Goal: Task Accomplishment & Management: Complete application form

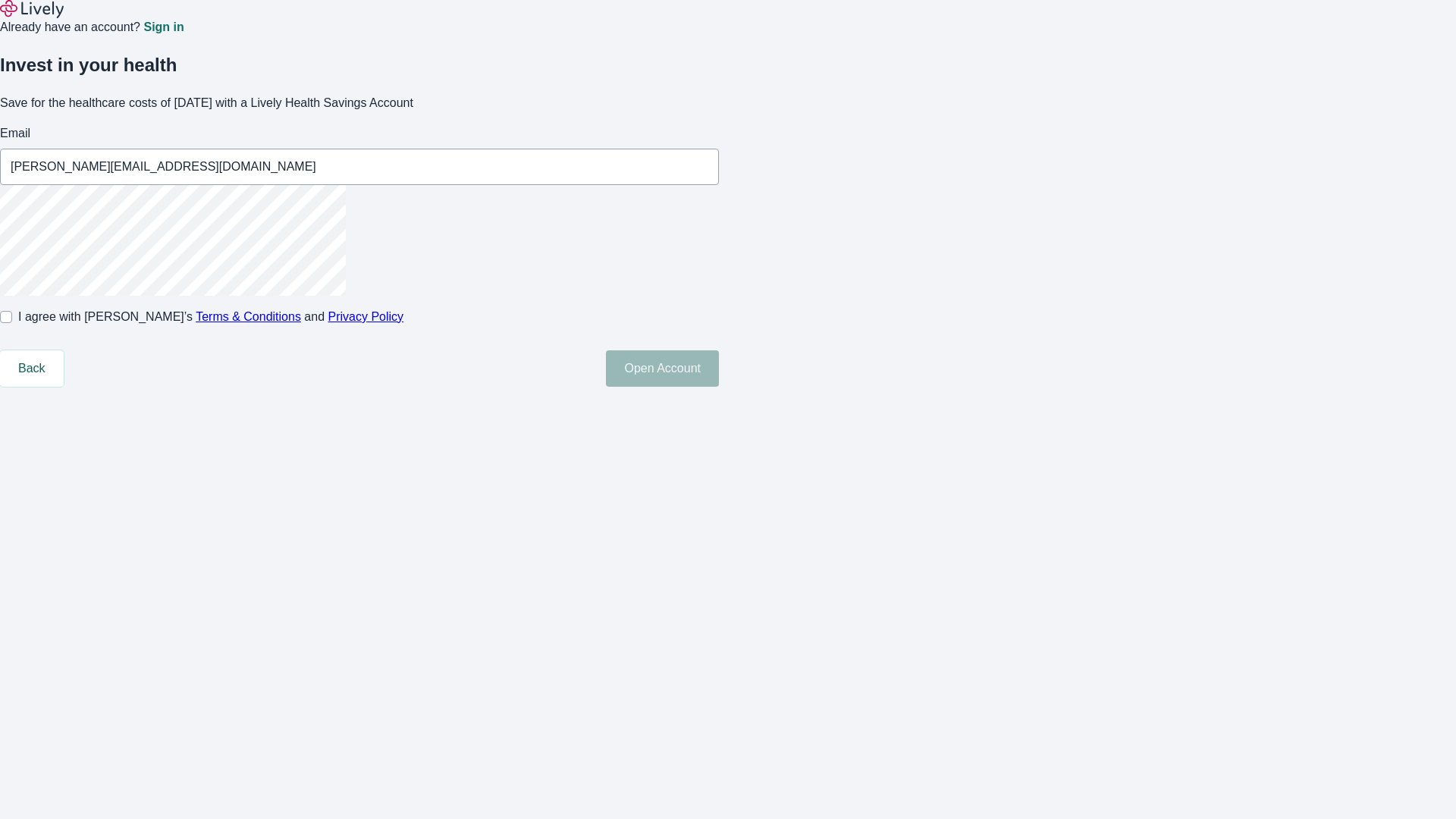
click at [12, 323] on input "I agree with Lively’s Terms & Conditions and Privacy Policy" at bounding box center [6, 317] width 12 height 12
checkbox input "true"
click at [719, 386] on button "Open Account" at bounding box center [662, 368] width 113 height 36
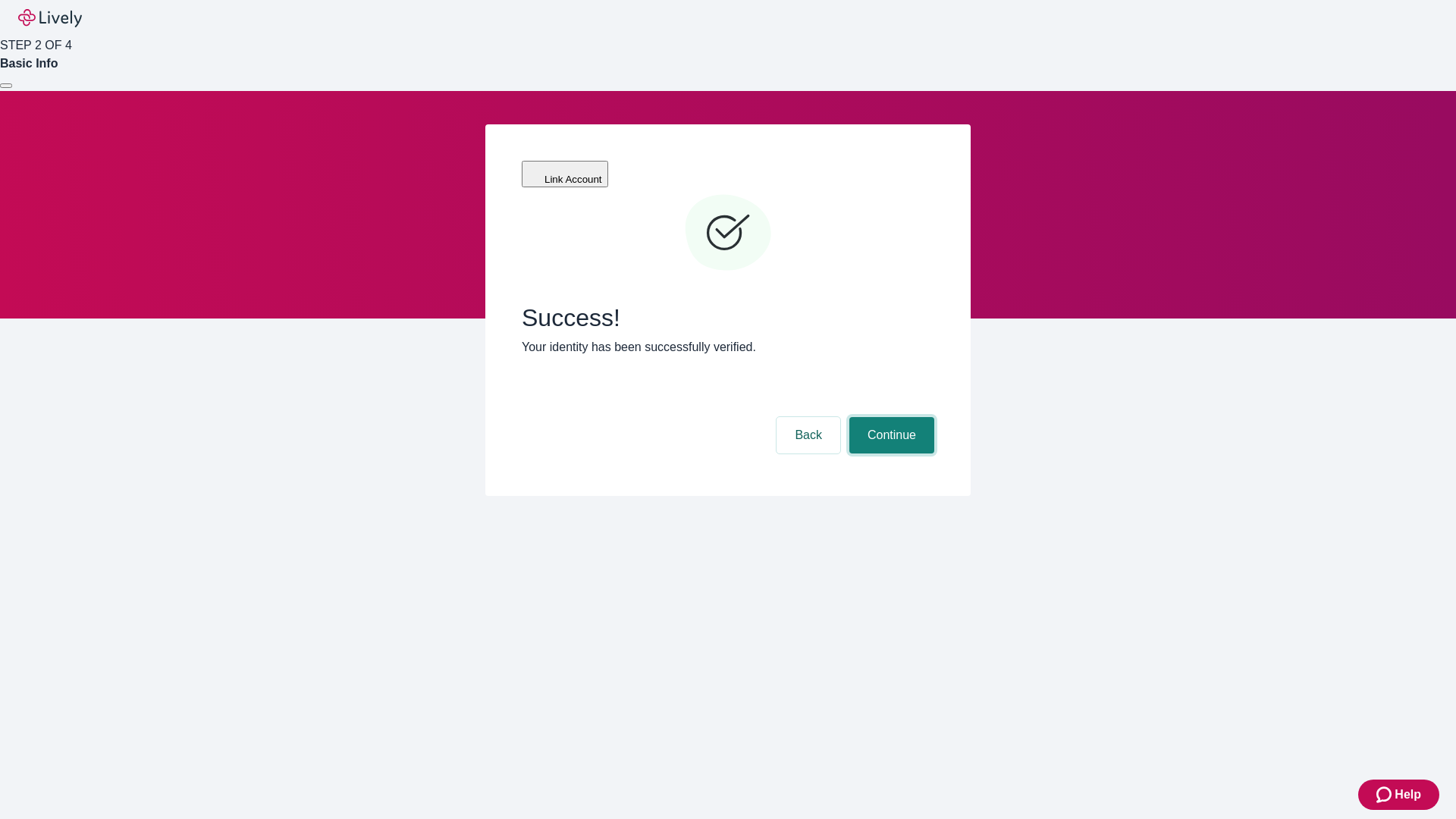
click at [890, 417] on button "Continue" at bounding box center [891, 434] width 85 height 36
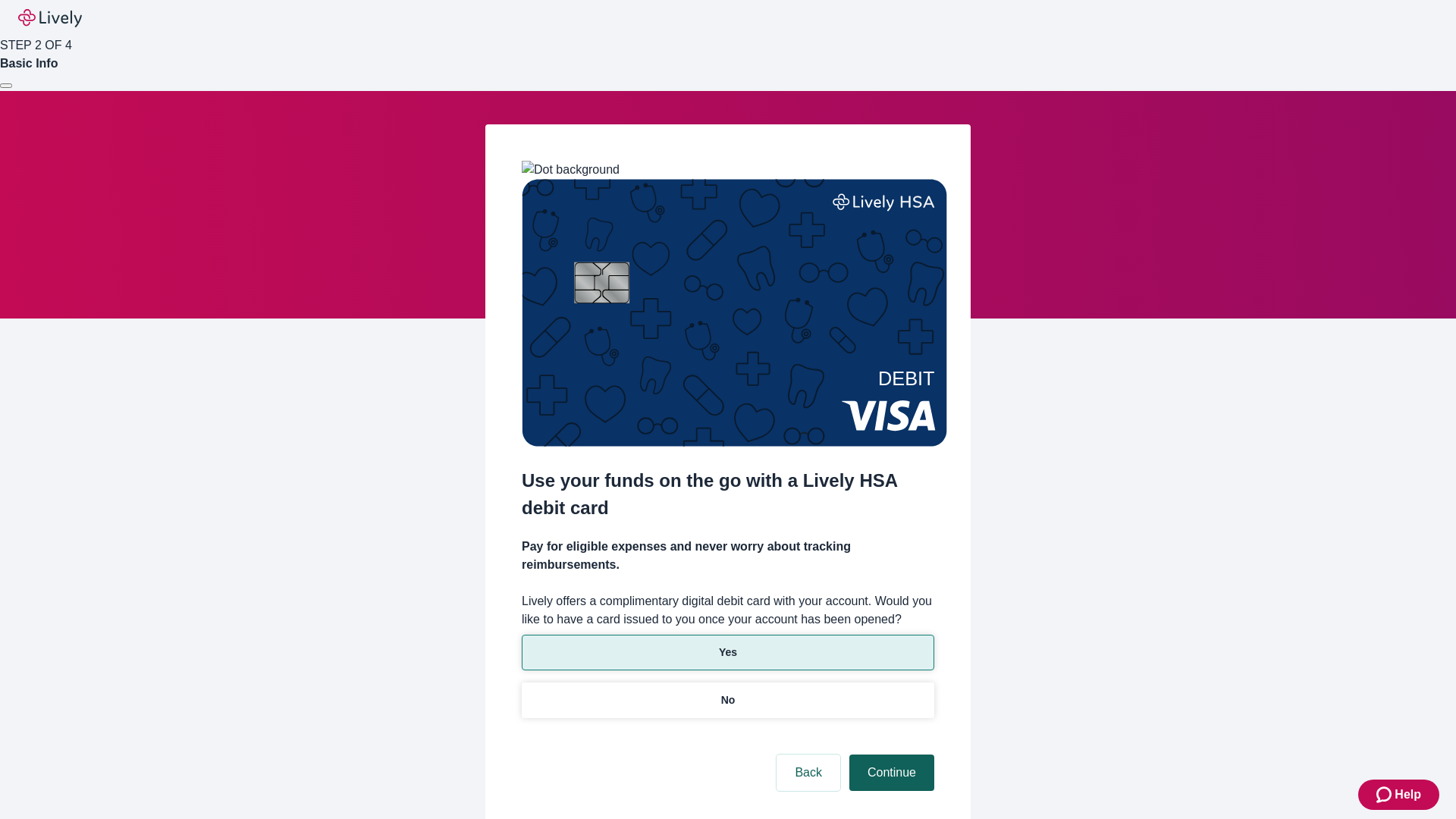
click at [727, 692] on p "No" at bounding box center [728, 700] width 14 height 16
click at [890, 754] on button "Continue" at bounding box center [891, 772] width 85 height 36
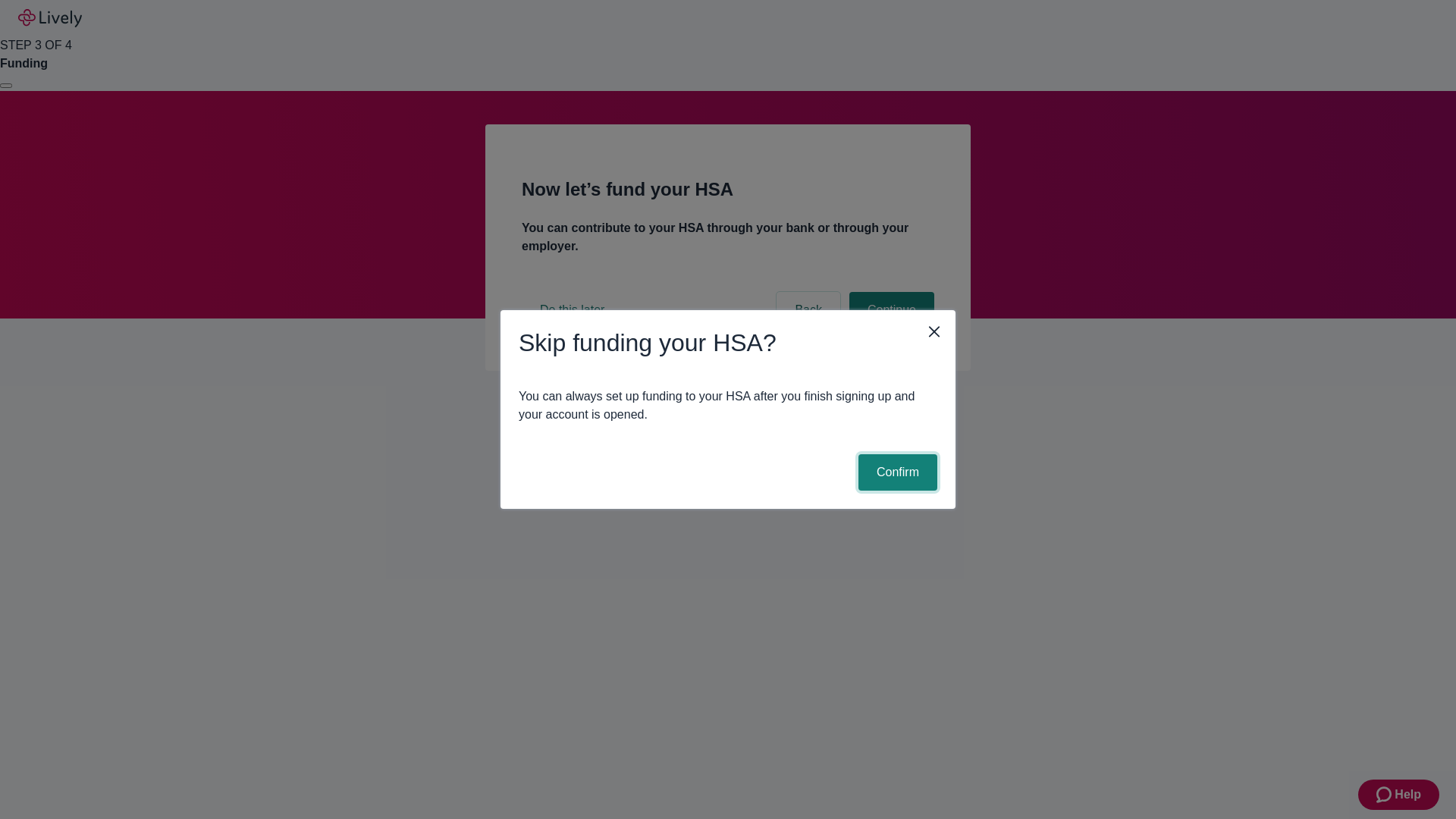
click at [896, 472] on button "Confirm" at bounding box center [898, 472] width 79 height 36
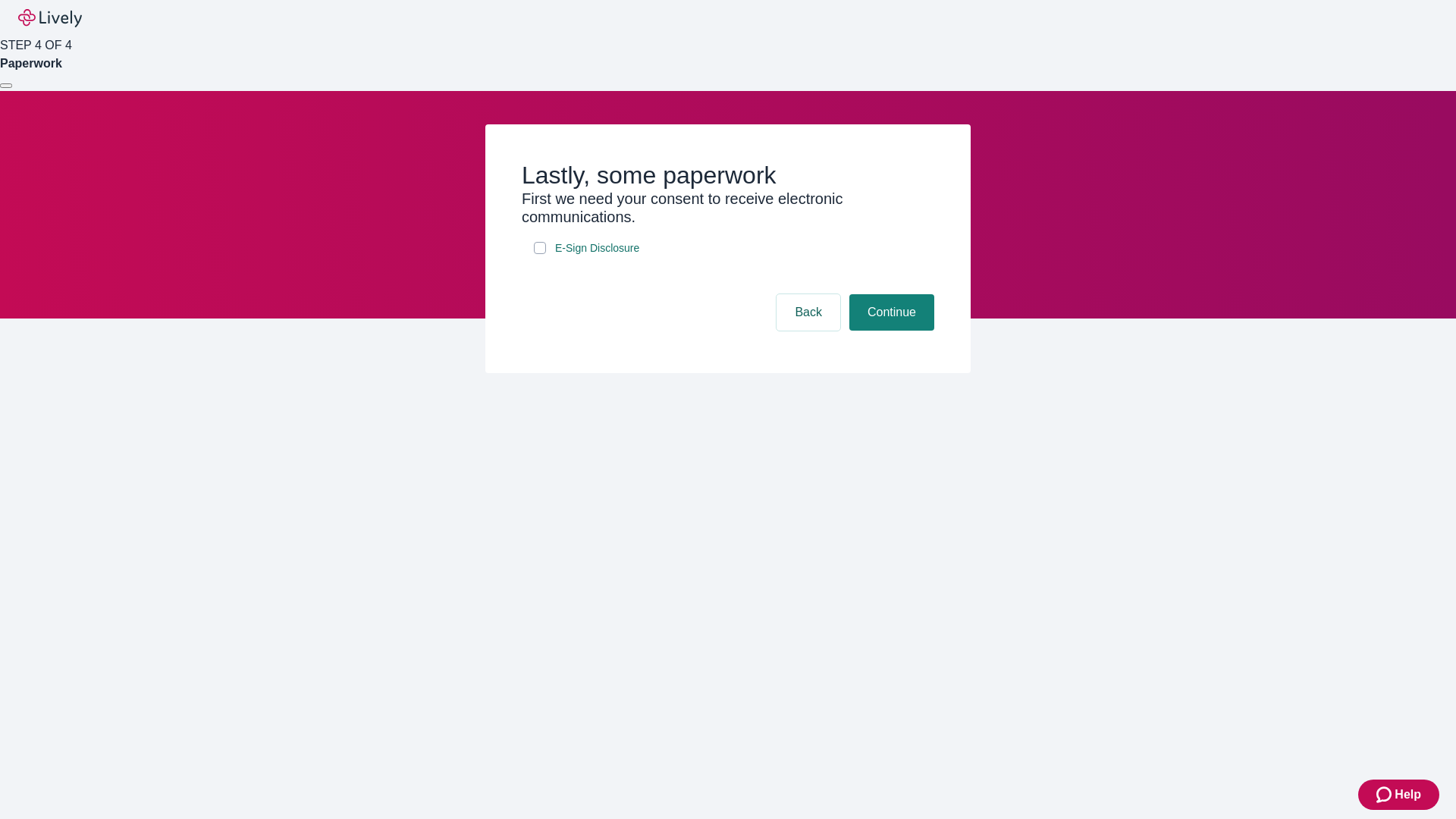
click at [540, 254] on input "E-Sign Disclosure" at bounding box center [540, 248] width 12 height 12
checkbox input "true"
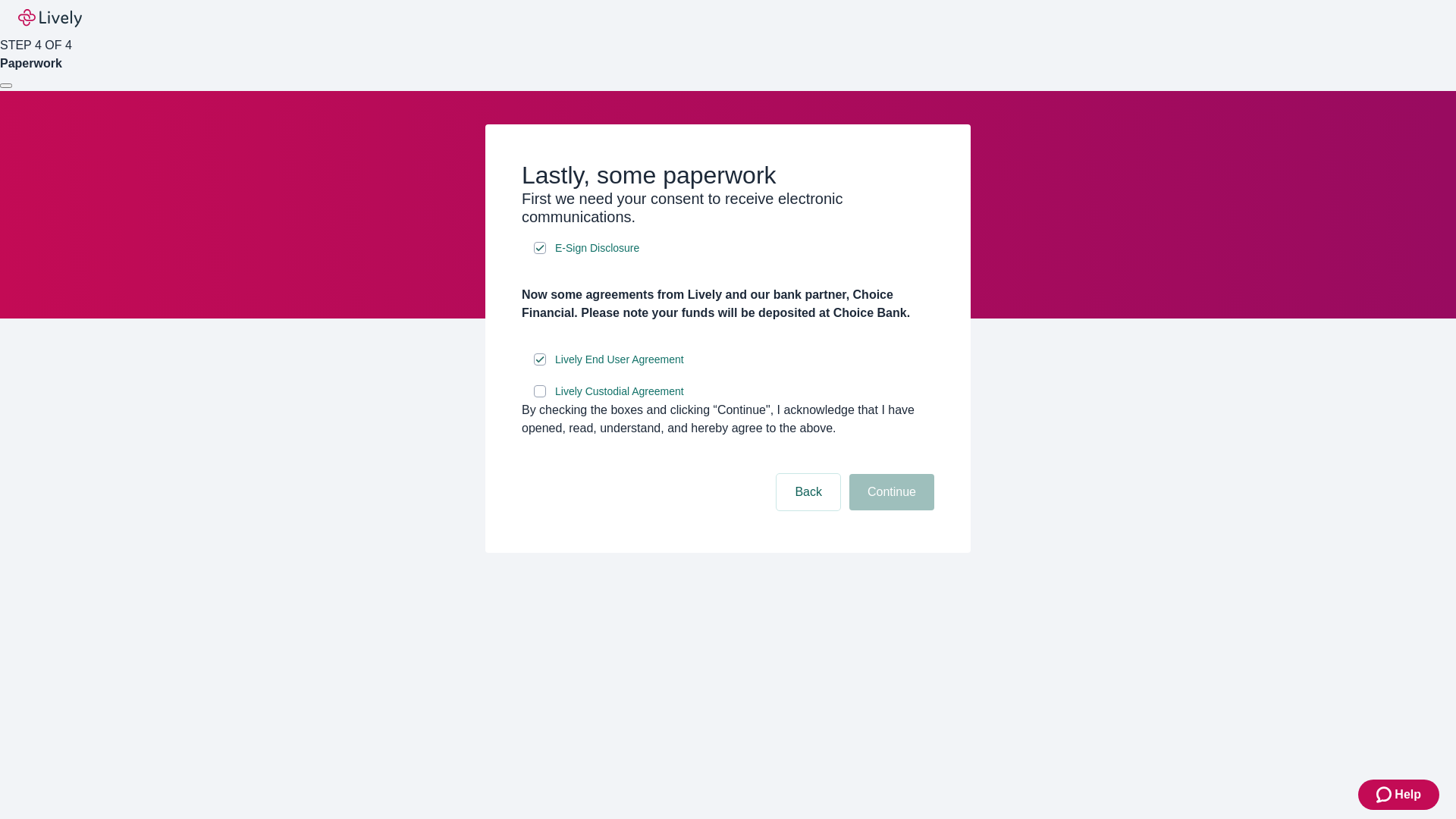
click at [540, 397] on input "Lively Custodial Agreement" at bounding box center [540, 392] width 12 height 12
checkbox input "true"
click at [890, 510] on button "Continue" at bounding box center [891, 491] width 85 height 36
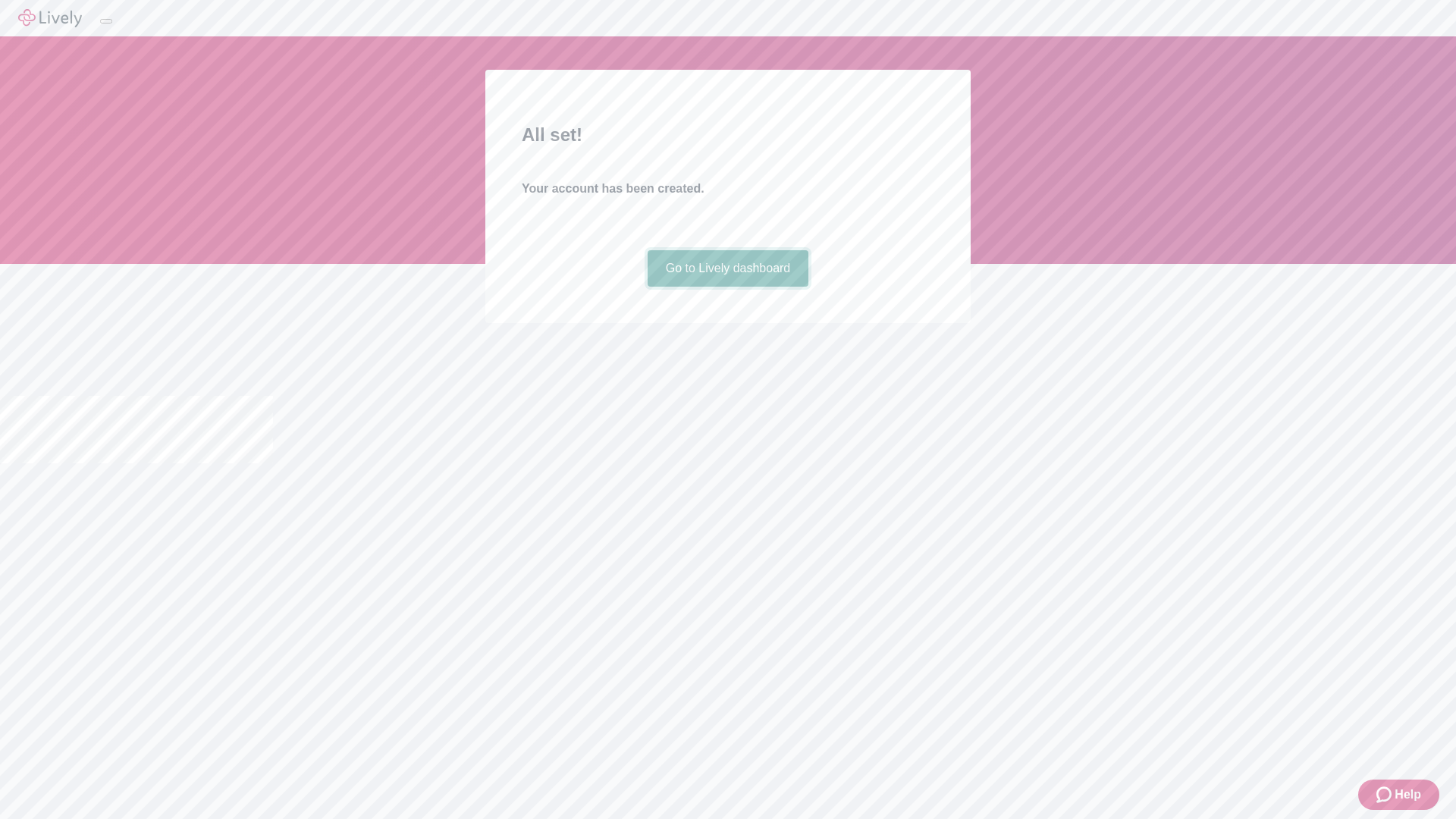
click at [727, 287] on link "Go to Lively dashboard" at bounding box center [728, 268] width 161 height 36
